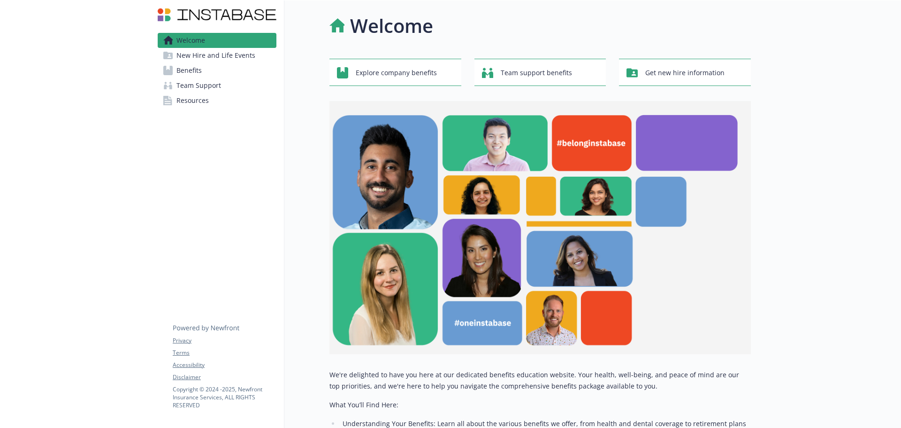
click at [185, 71] on span "Benefits" at bounding box center [189, 70] width 25 height 15
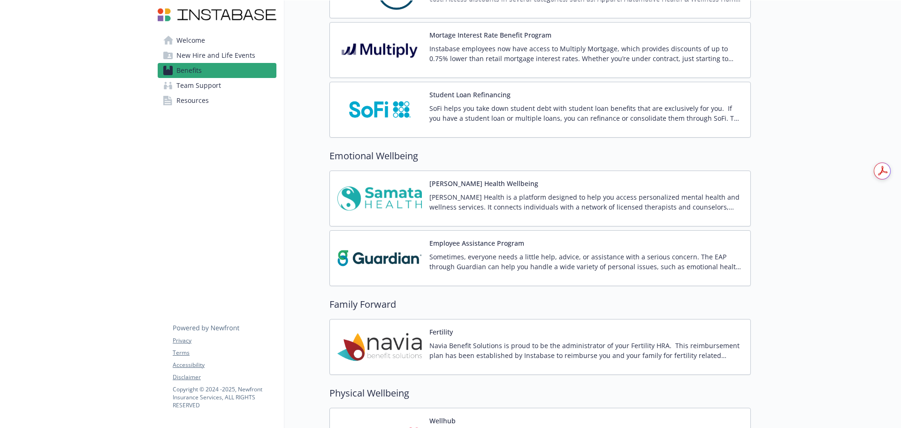
scroll to position [1549, 0]
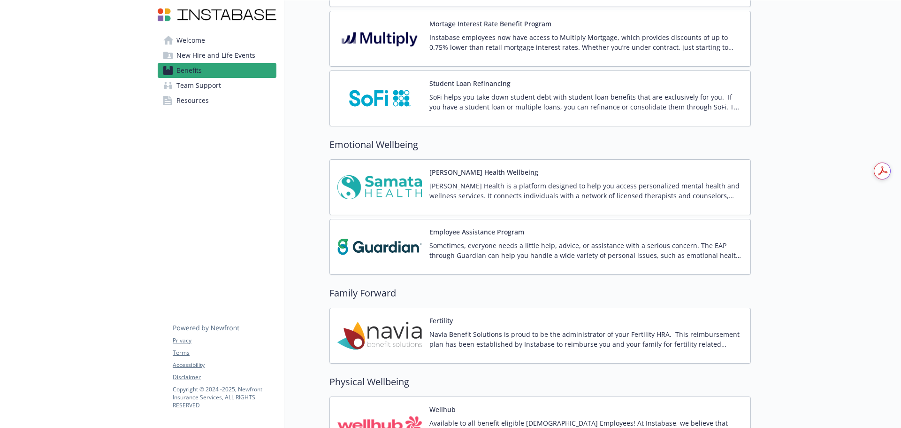
click at [368, 324] on img at bounding box center [380, 335] width 85 height 40
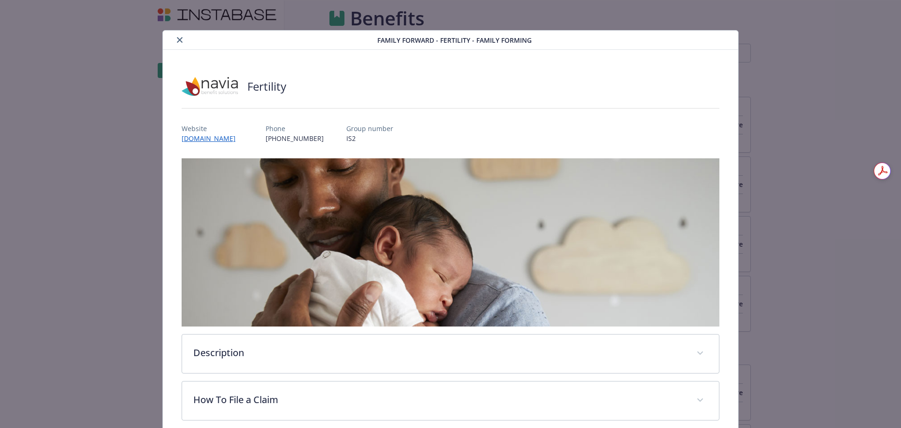
scroll to position [1549, 0]
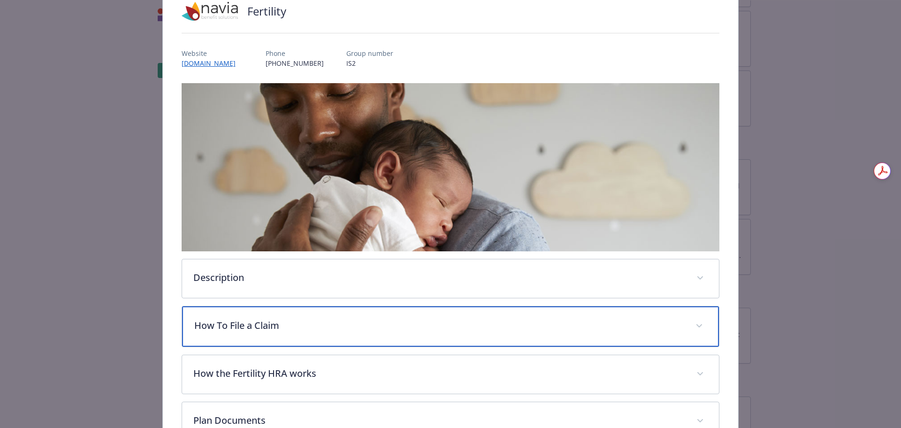
click at [312, 330] on p "How To File a Claim" at bounding box center [439, 325] width 491 height 14
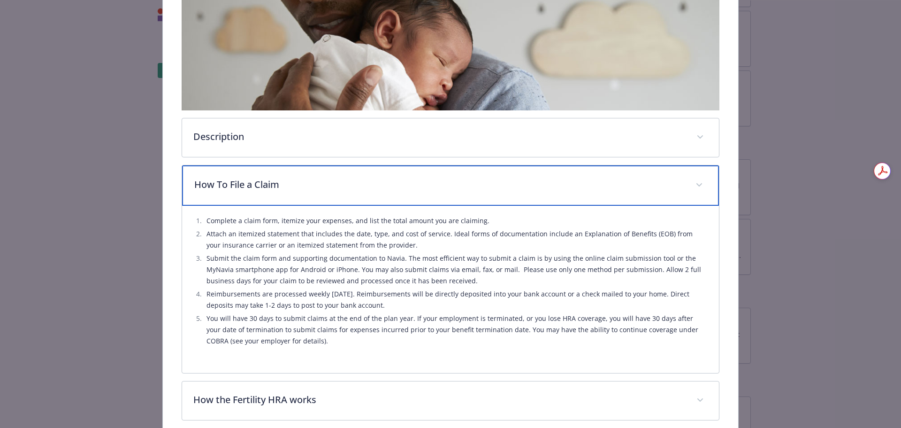
click at [472, 174] on div "How To File a Claim" at bounding box center [451, 185] width 538 height 40
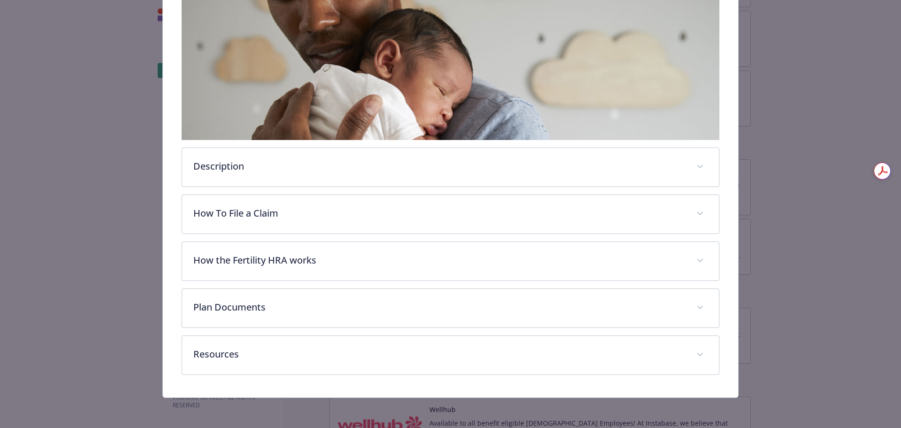
scroll to position [185, 0]
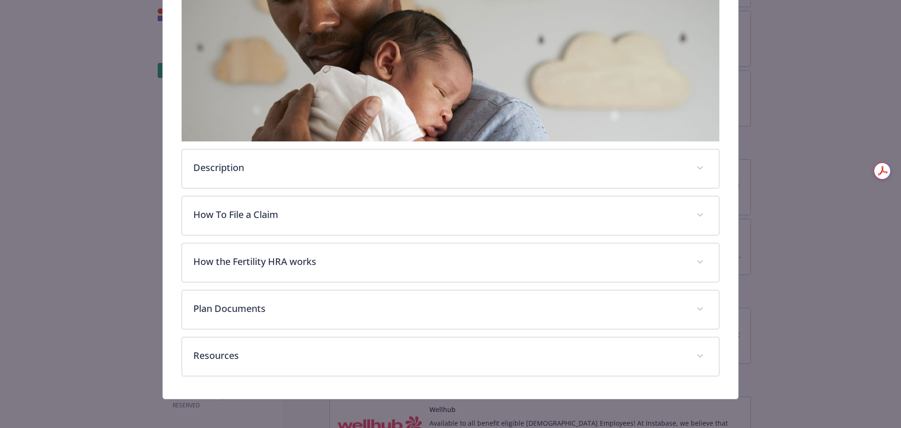
click at [485, 142] on div "Description Navia Benefit Solutions is proud to be the administrator of your Fe…" at bounding box center [451, 174] width 538 height 403
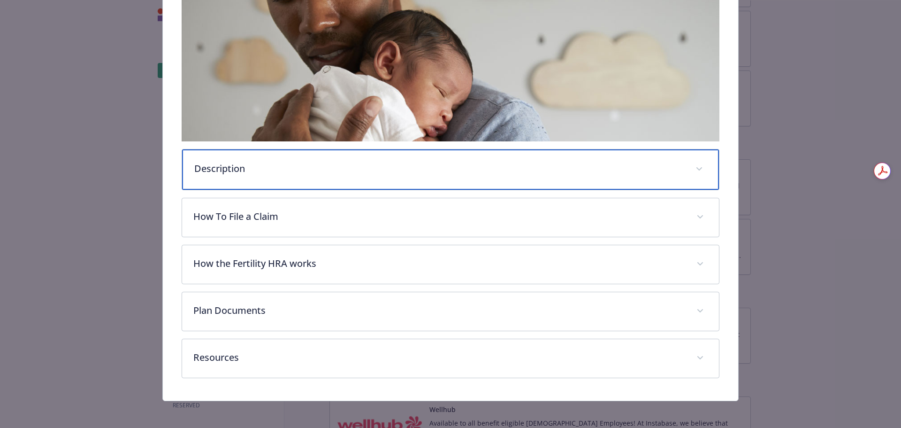
click at [484, 157] on div "Description" at bounding box center [451, 169] width 538 height 40
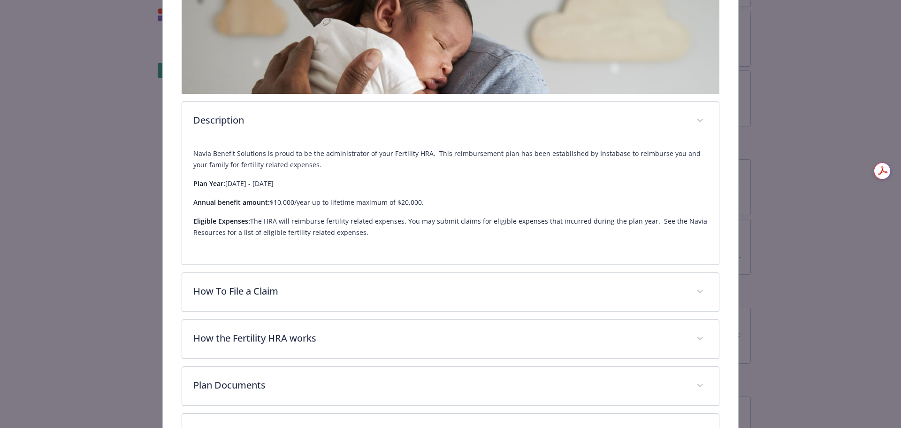
scroll to position [309, 0]
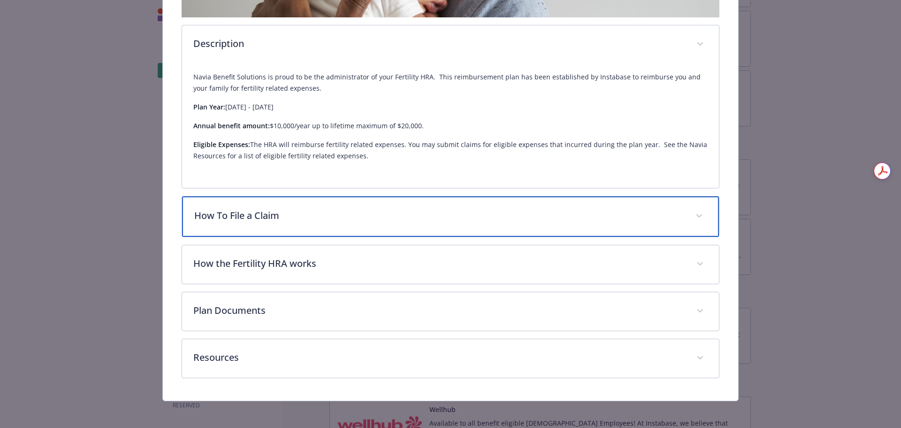
click at [482, 212] on p "How To File a Claim" at bounding box center [439, 215] width 491 height 14
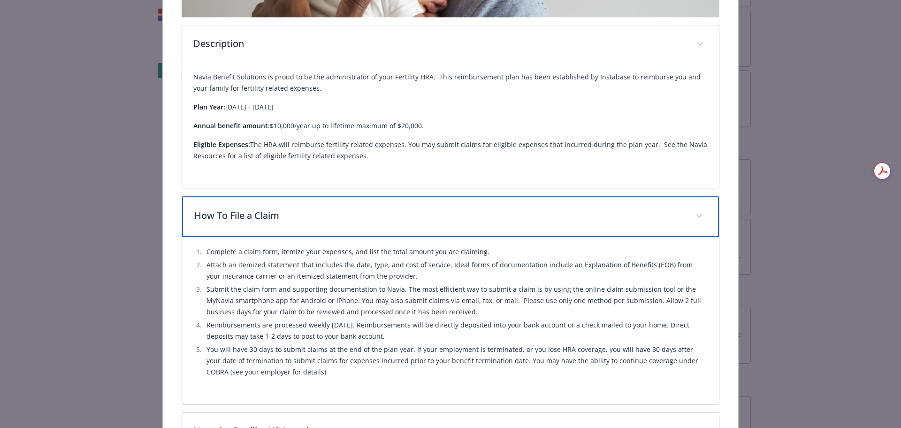
scroll to position [478, 0]
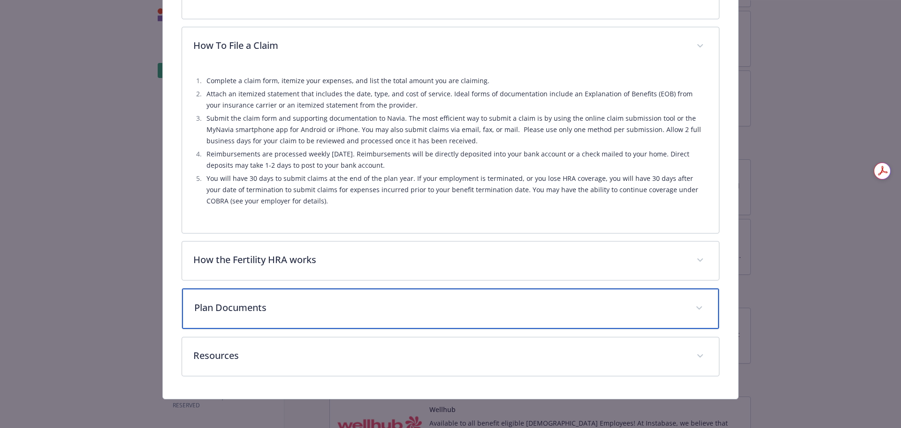
click at [618, 311] on p "Plan Documents" at bounding box center [439, 307] width 491 height 14
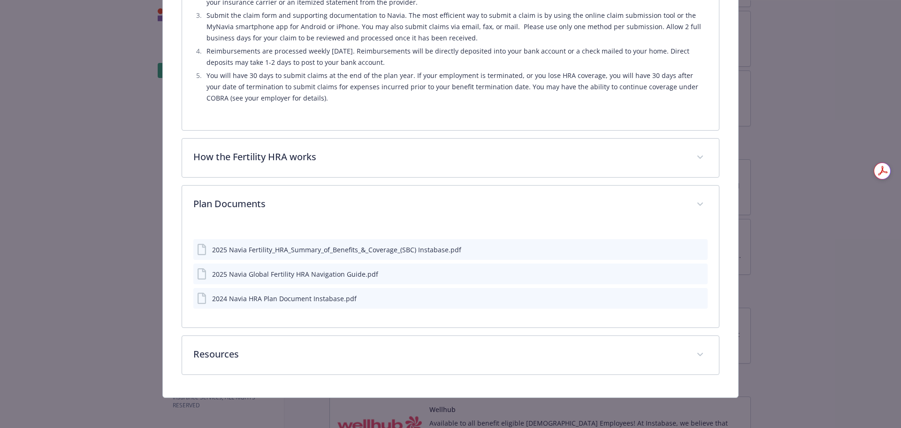
scroll to position [579, 0]
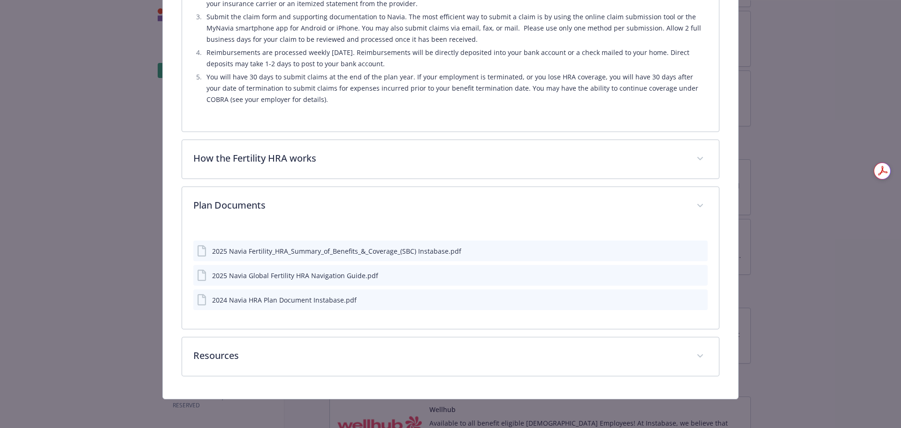
click at [695, 276] on icon "preview file" at bounding box center [699, 274] width 8 height 7
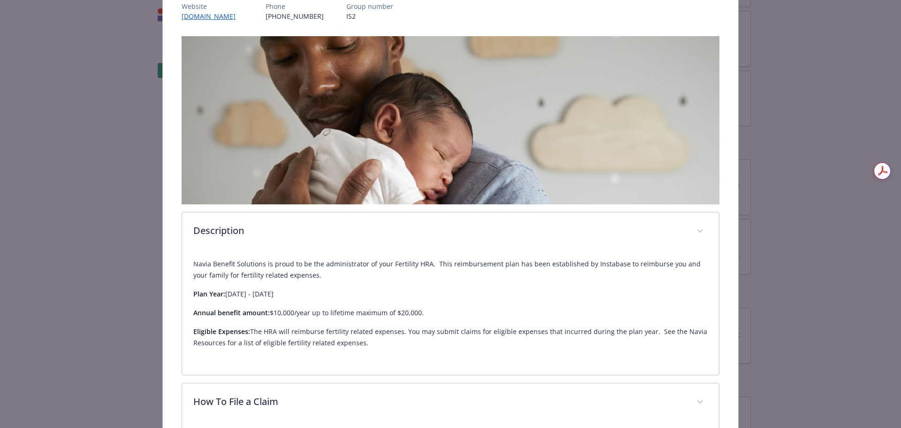
scroll to position [204, 0]
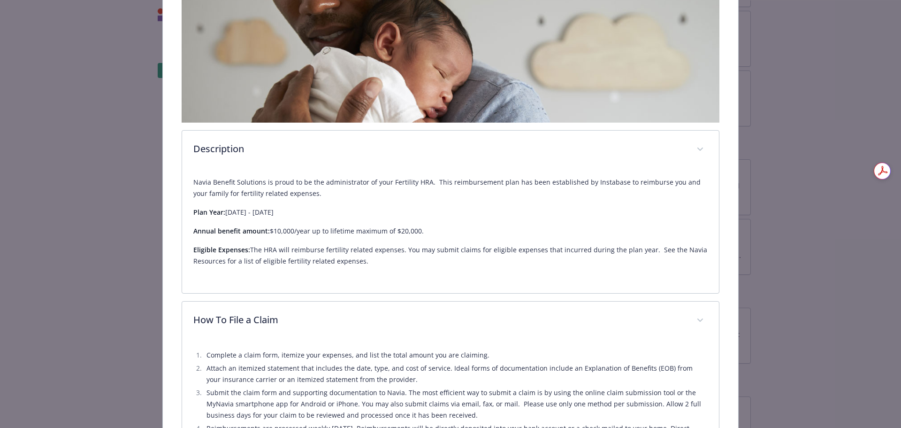
drag, startPoint x: 275, startPoint y: 233, endPoint x: 437, endPoint y: 239, distance: 162.1
click at [429, 232] on p "Annual benefit amount: $10,000/year up to lifetime maximum of $20,000." at bounding box center [450, 230] width 515 height 11
